Goal: Information Seeking & Learning: Check status

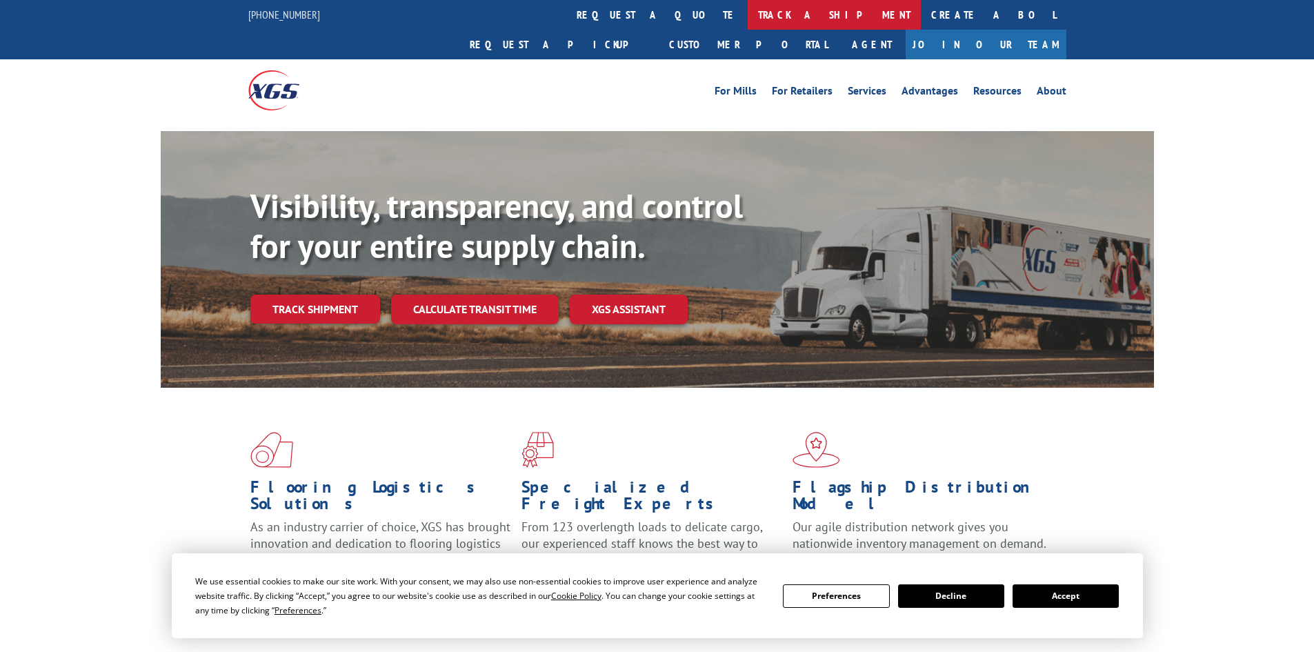
click at [747, 14] on link "track a shipment" at bounding box center [833, 15] width 173 height 30
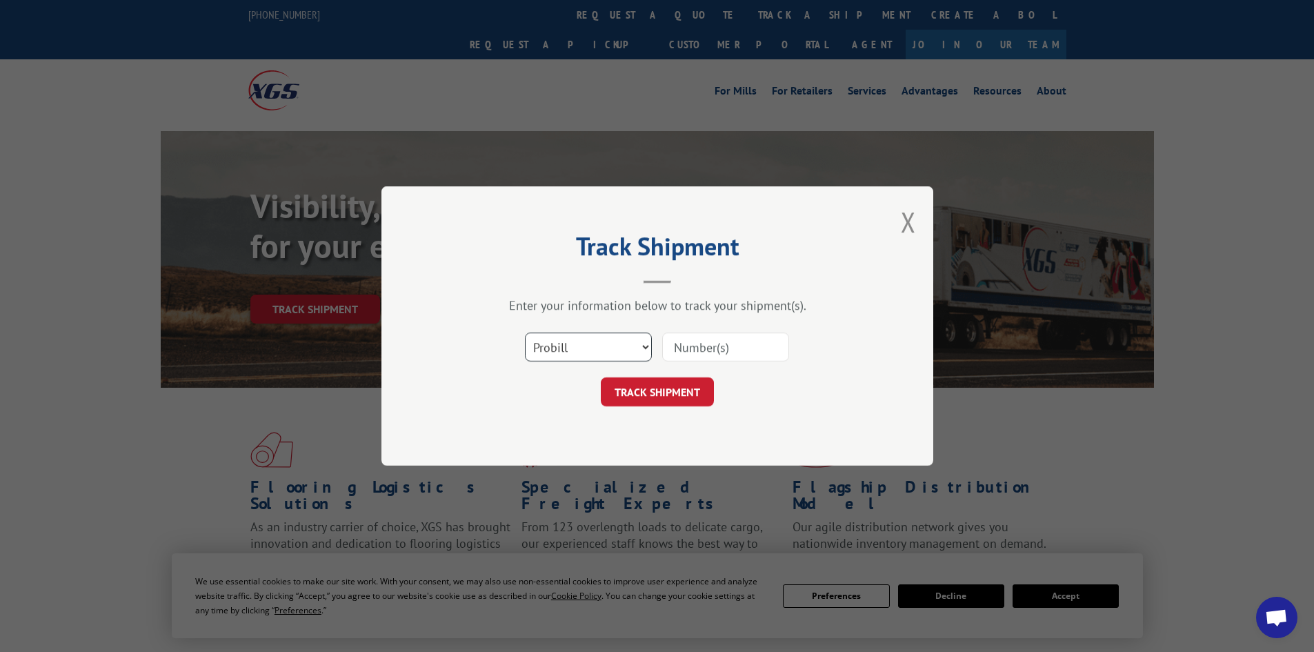
click at [641, 350] on select "Select category... Probill BOL PO" at bounding box center [588, 346] width 127 height 29
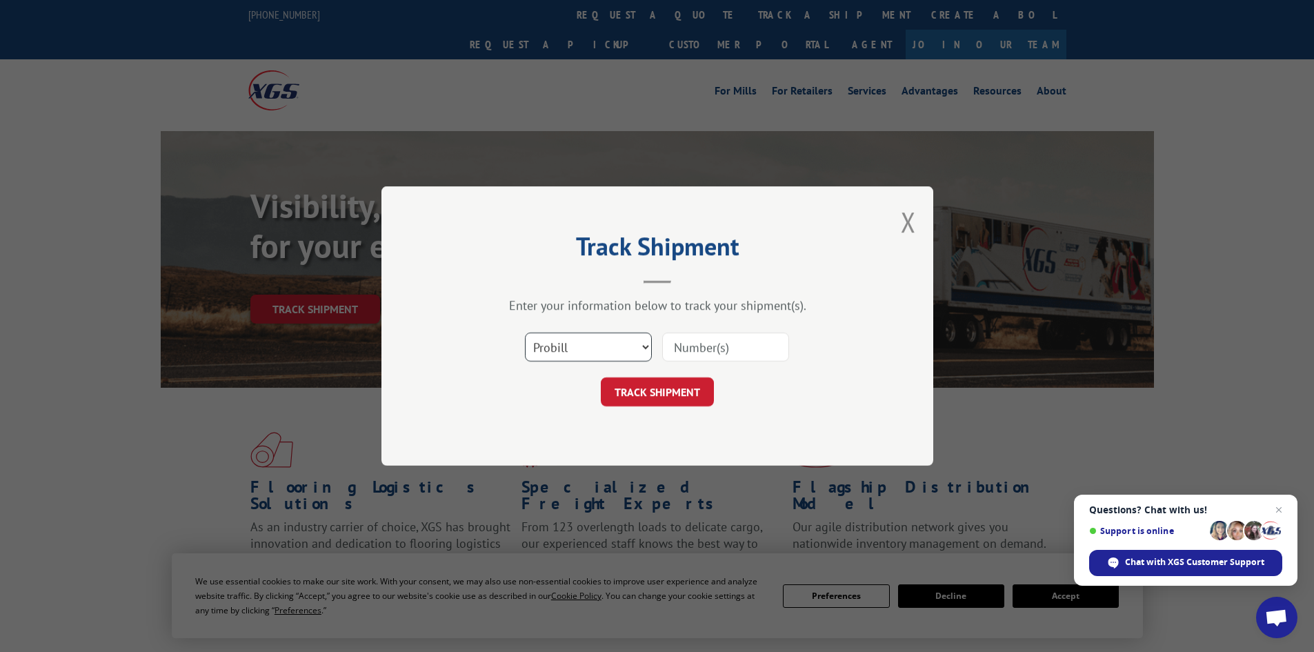
select select "bol"
click at [525, 332] on select "Select category... Probill BOL PO" at bounding box center [588, 346] width 127 height 29
click at [721, 340] on input at bounding box center [725, 346] width 127 height 29
type input "6024244"
click at [633, 387] on button "TRACK SHIPMENT" at bounding box center [657, 391] width 113 height 29
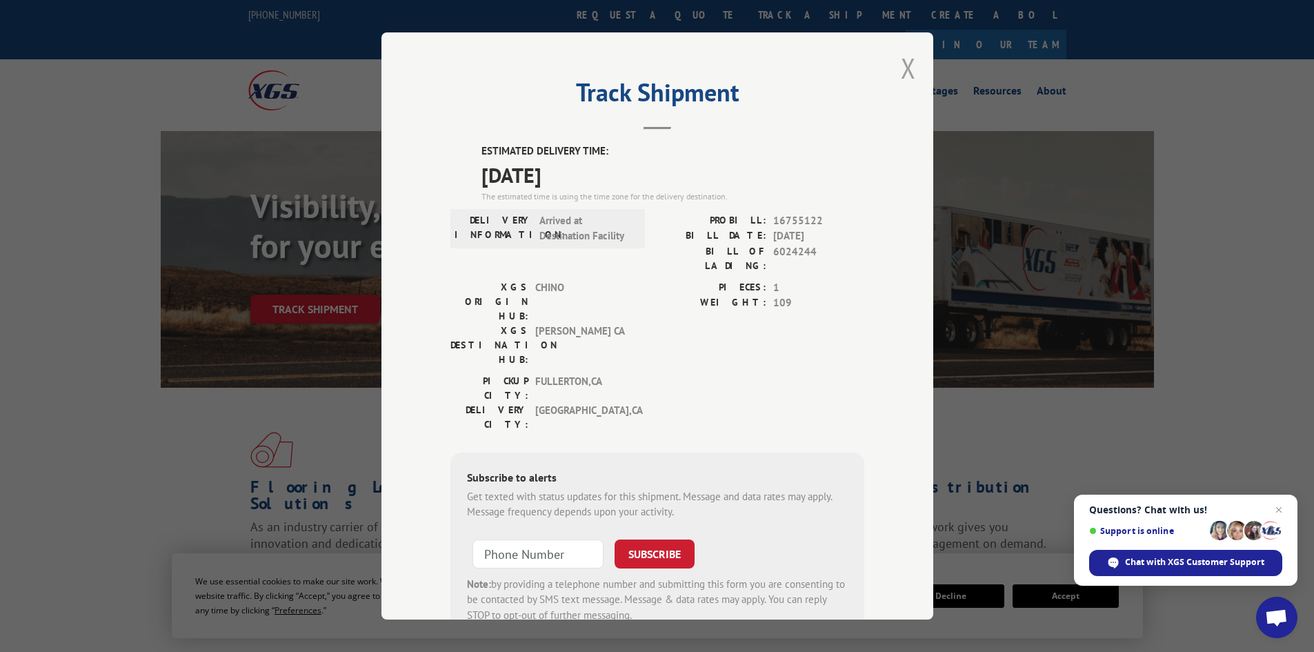
click at [901, 70] on button "Close modal" at bounding box center [908, 68] width 15 height 37
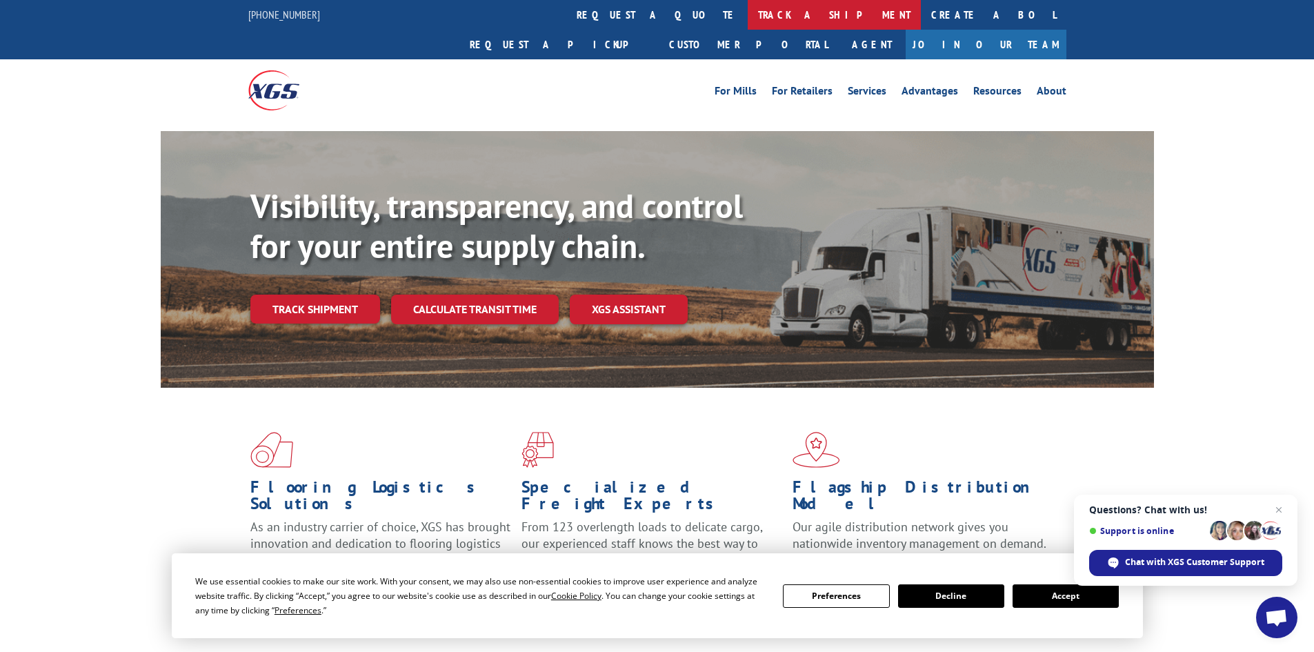
click at [747, 21] on link "track a shipment" at bounding box center [833, 15] width 173 height 30
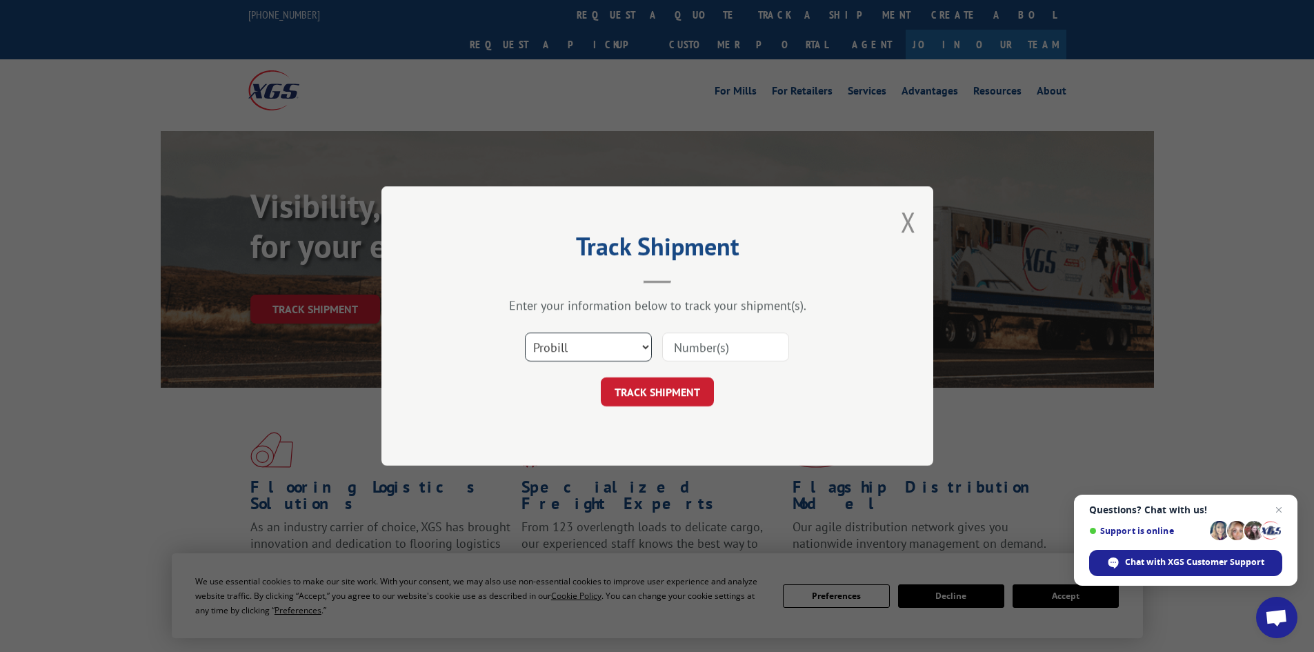
click at [595, 346] on select "Select category... Probill BOL PO" at bounding box center [588, 346] width 127 height 29
click at [601, 352] on select "Select category... Probill BOL PO" at bounding box center [588, 346] width 127 height 29
select select "bol"
click at [525, 332] on select "Select category... Probill BOL PO" at bounding box center [588, 346] width 127 height 29
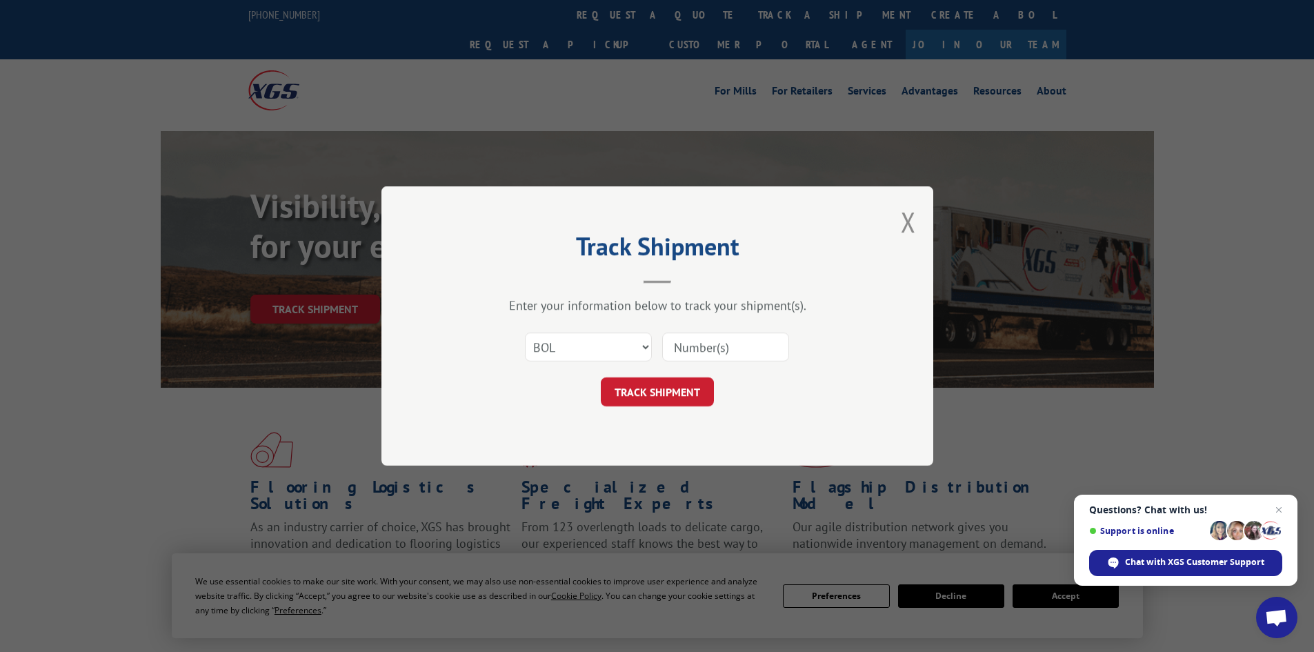
click at [676, 348] on input at bounding box center [725, 346] width 127 height 29
type input "6021728"
click at [661, 390] on button "TRACK SHIPMENT" at bounding box center [657, 391] width 113 height 29
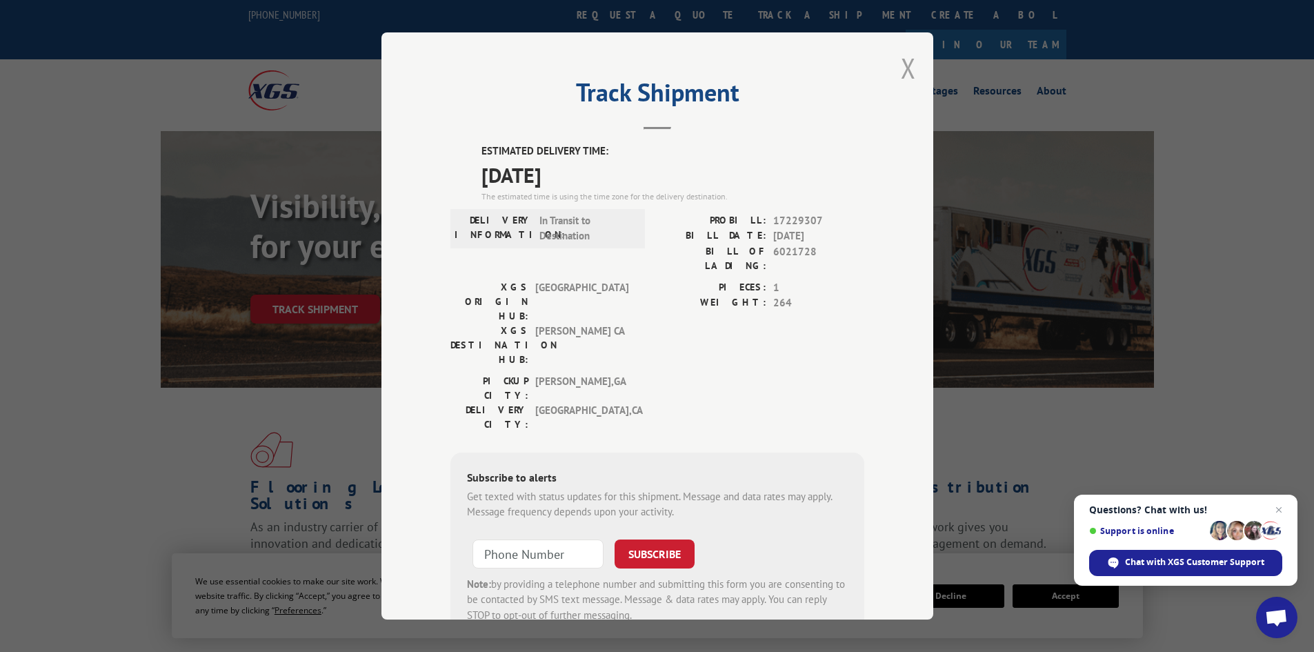
click at [905, 68] on button "Close modal" at bounding box center [908, 68] width 15 height 37
